Goal: Information Seeking & Learning: Learn about a topic

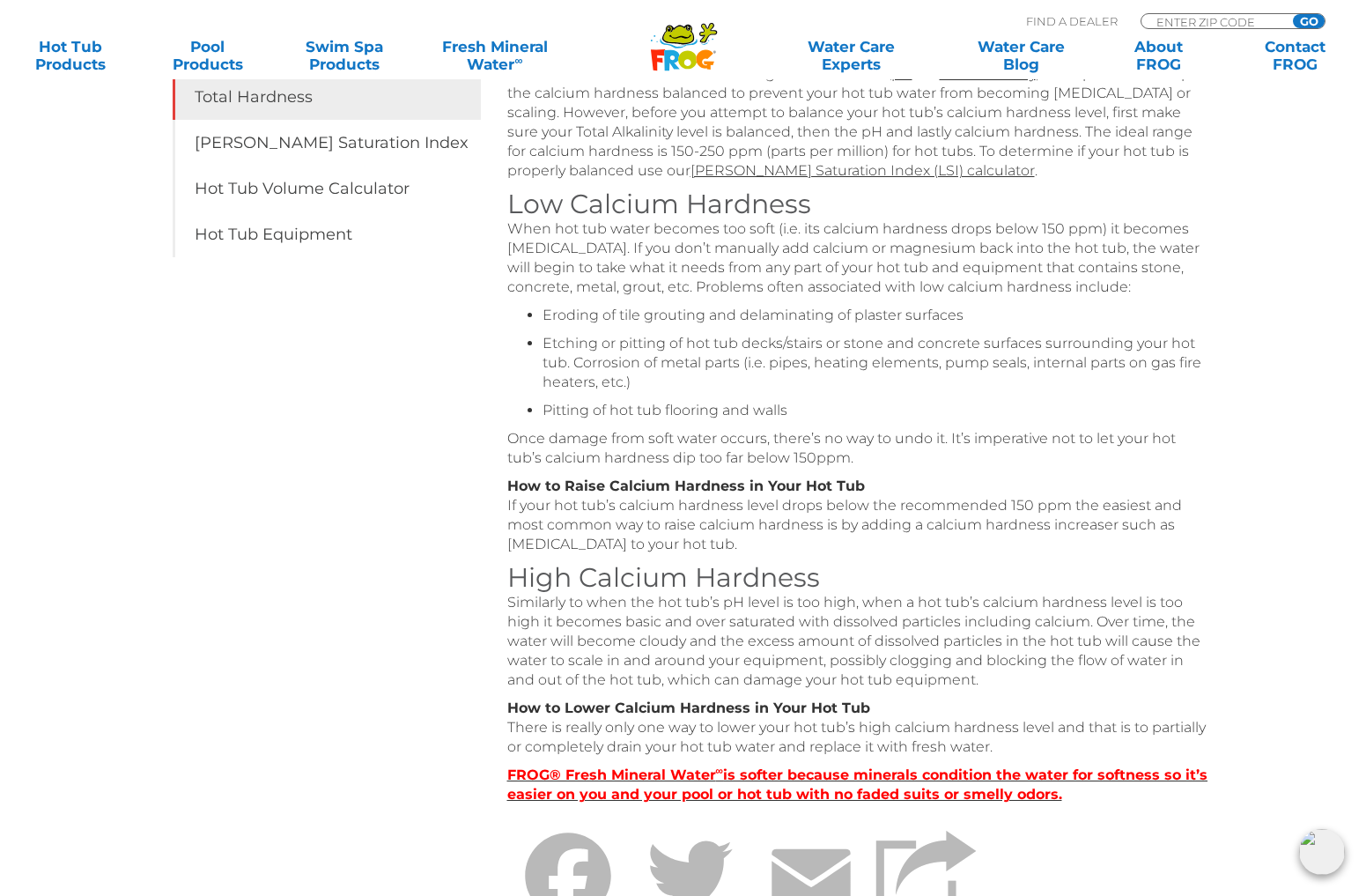
scroll to position [458, 0]
click at [1033, 505] on p "How to Raise Calcium Hardness in Your Hot Tub If your hot tub’s calcium hardnes…" at bounding box center [859, 515] width 704 height 77
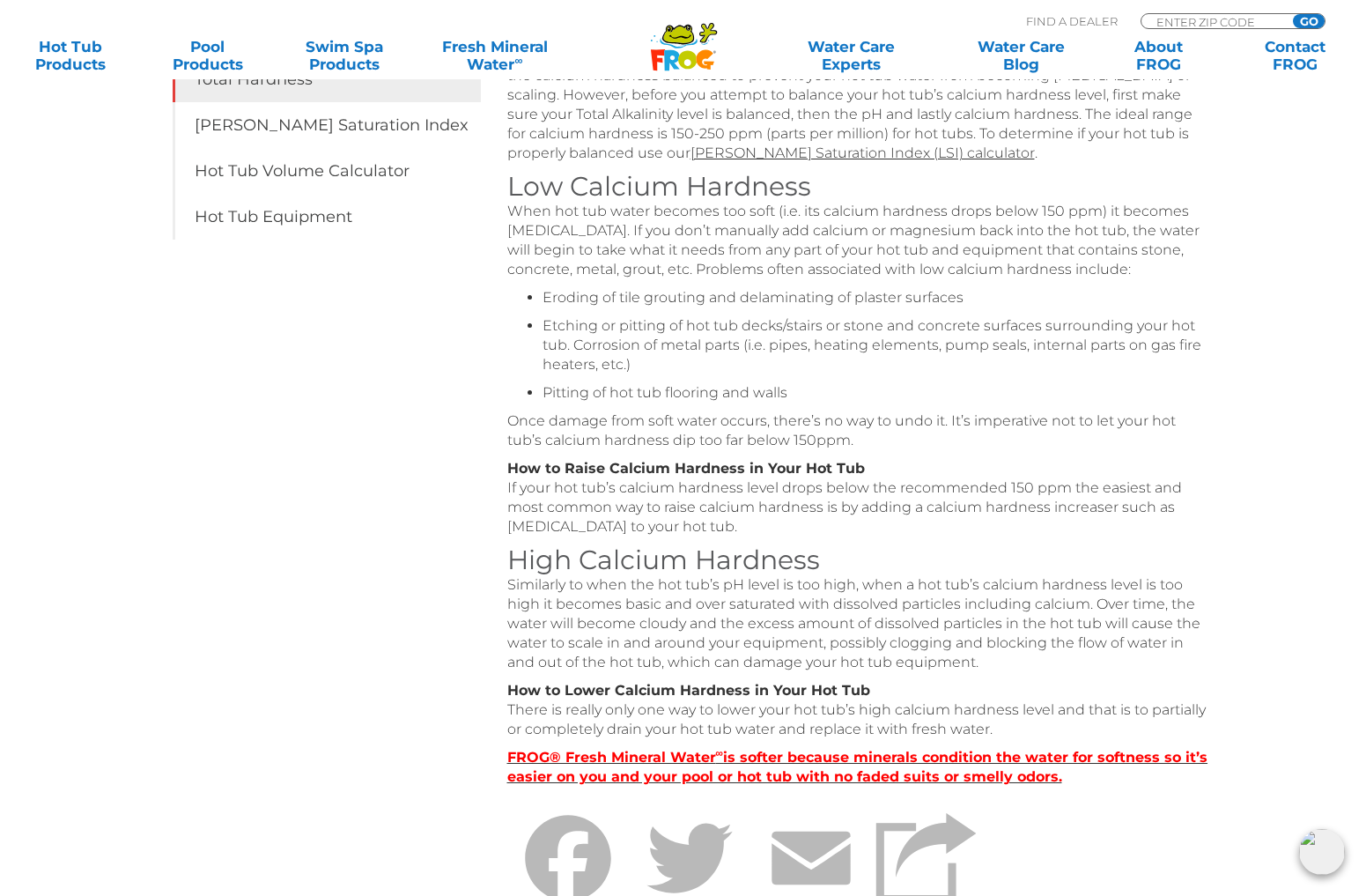
scroll to position [473, 0]
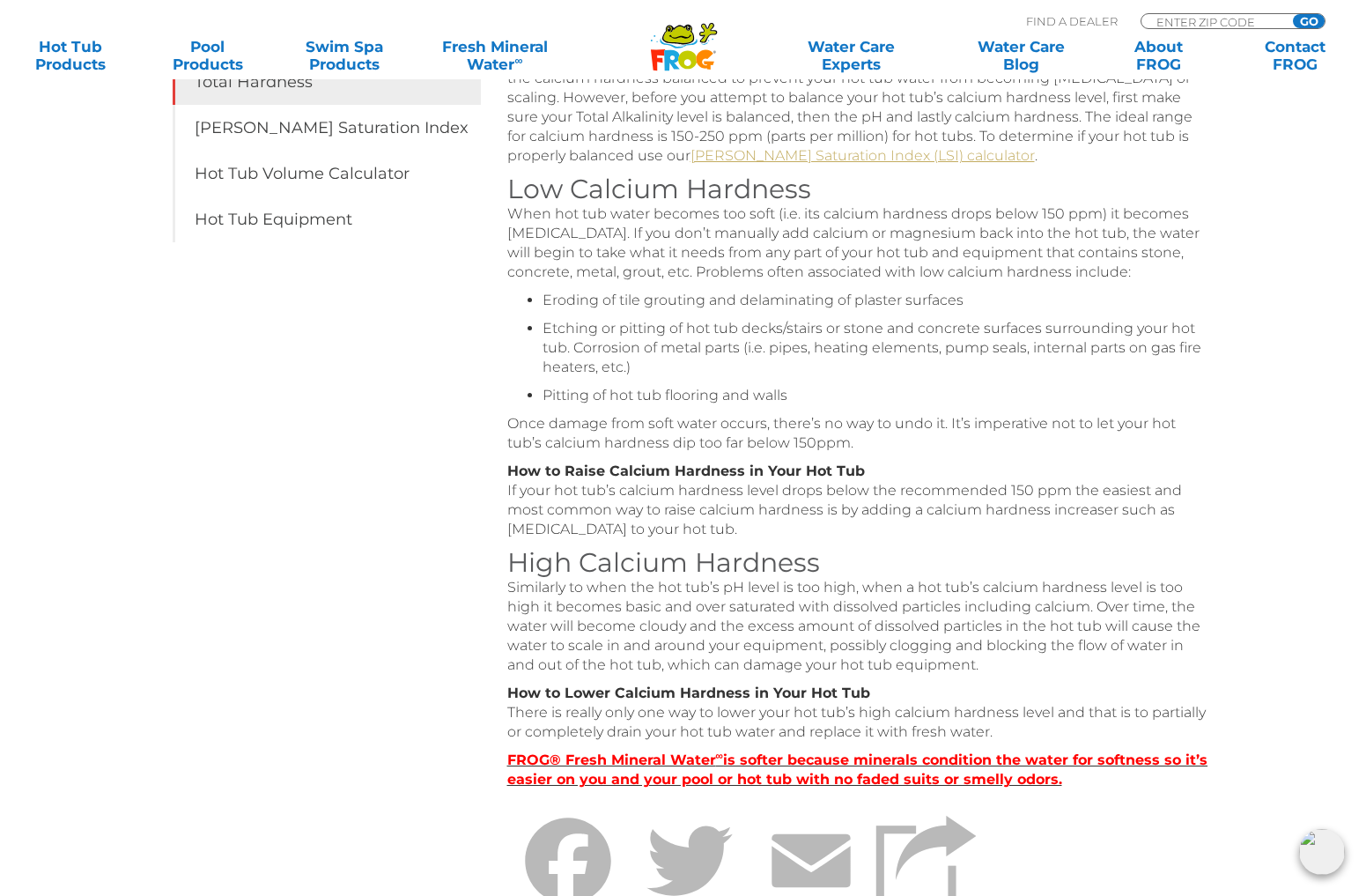
click at [720, 148] on link "Langelier Saturation Index (LSI) calculator" at bounding box center [862, 155] width 344 height 17
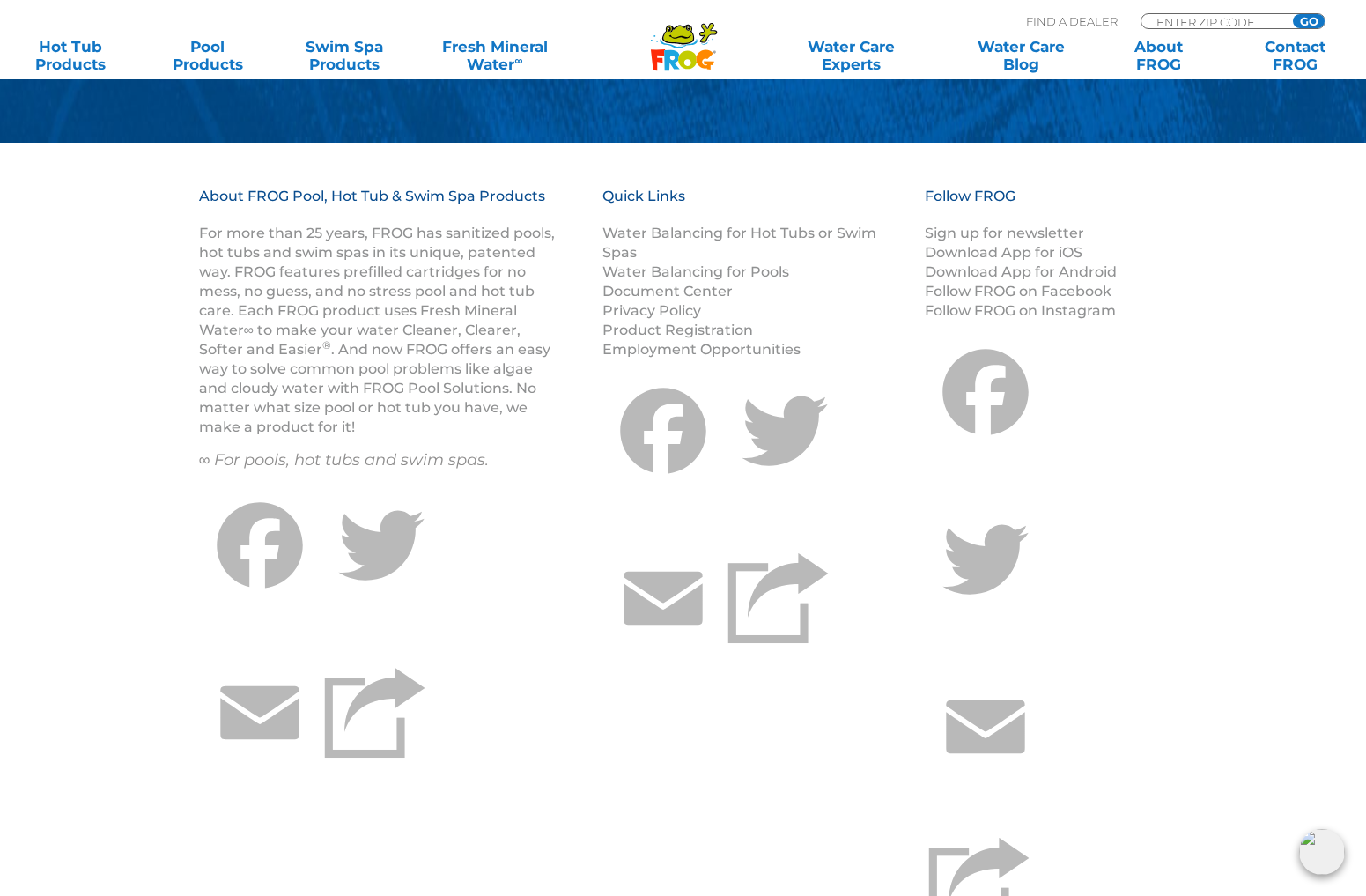
scroll to position [906, 0]
click at [671, 229] on link "Water Balancing for Hot Tubs or Swim Spas" at bounding box center [739, 243] width 274 height 36
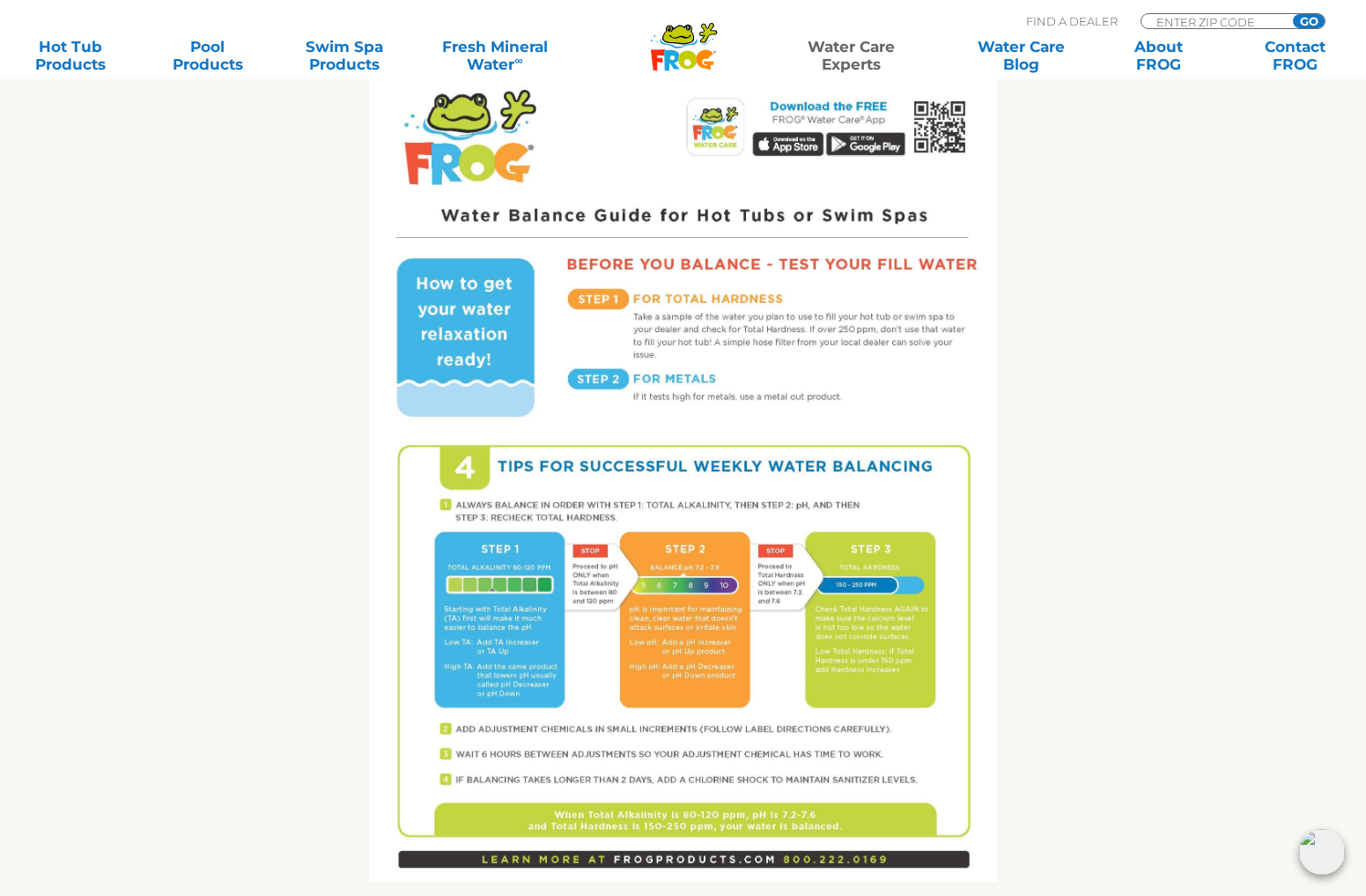
scroll to position [648, 0]
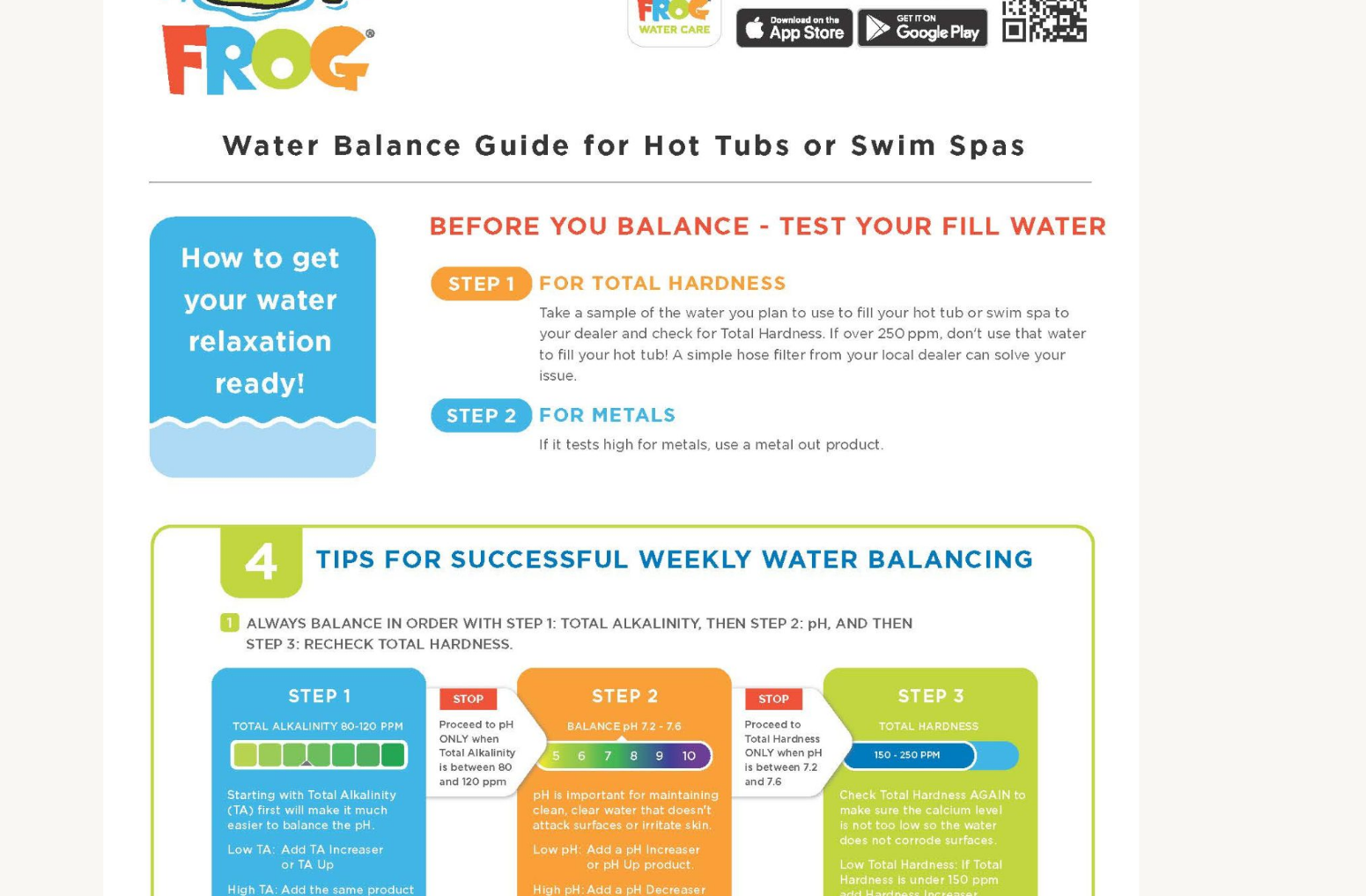
click at [471, 294] on img at bounding box center [683, 700] width 628 height 813
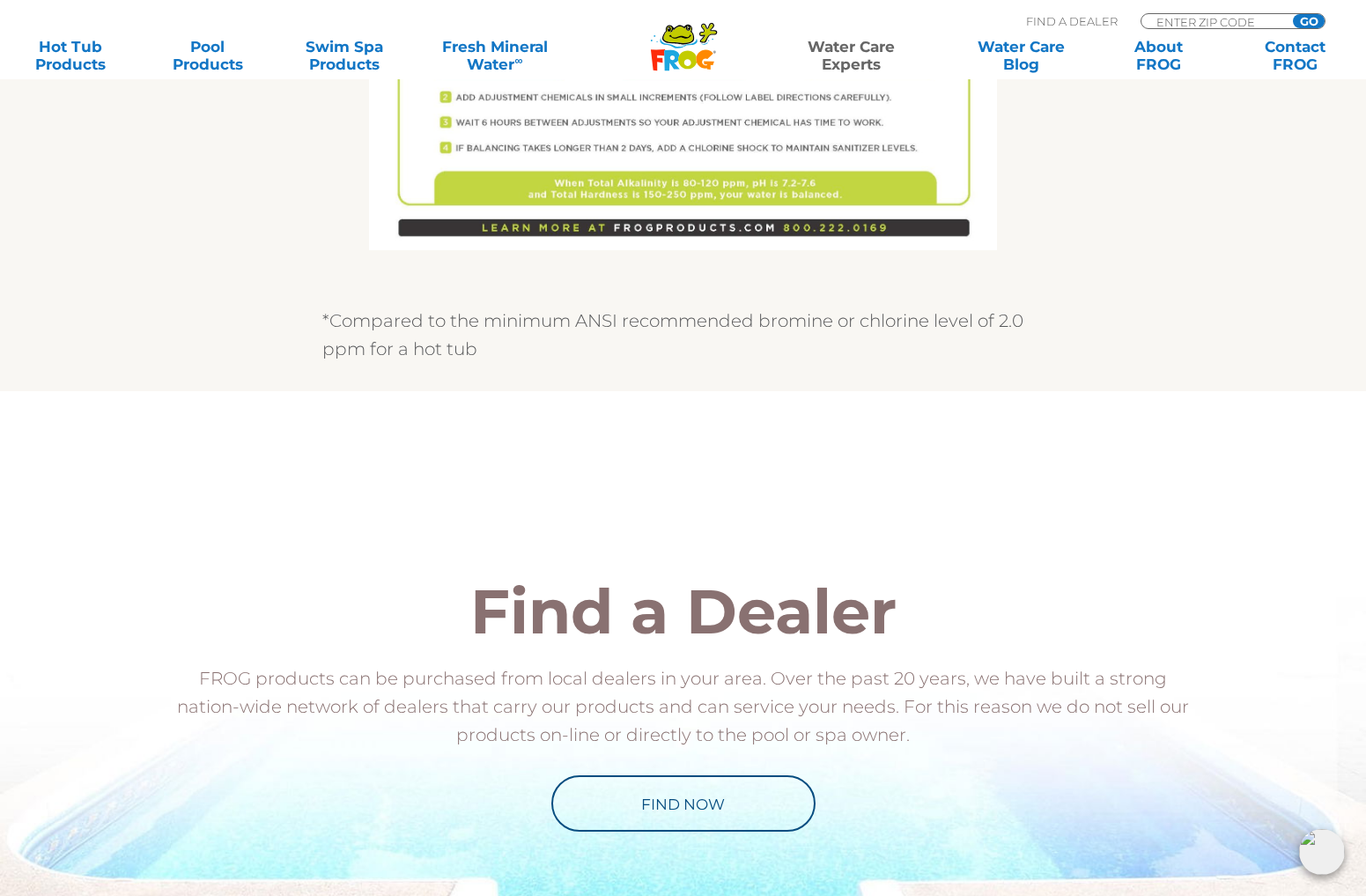
scroll to position [1447, 0]
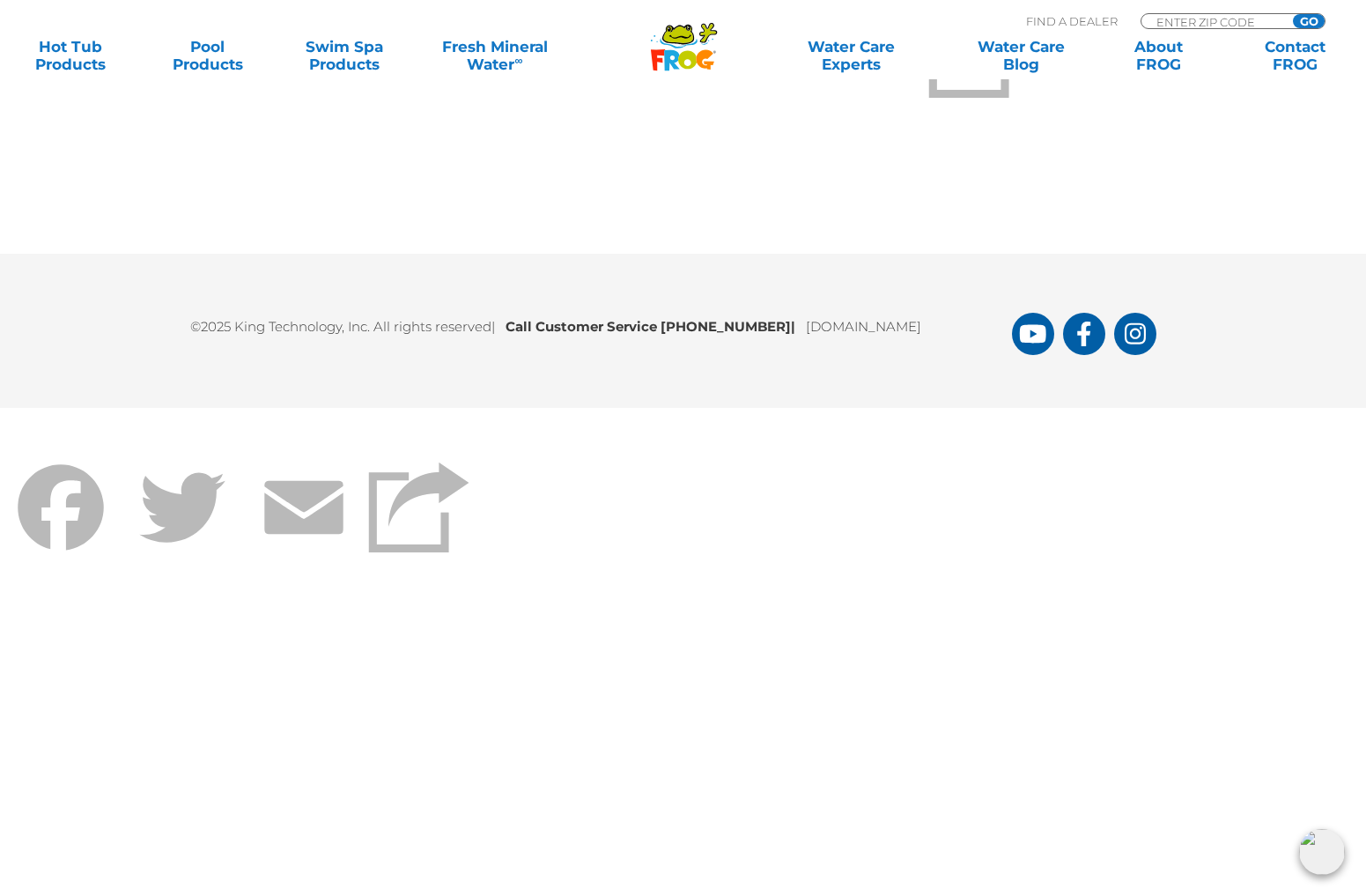
scroll to position [1736, 0]
